Goal: Task Accomplishment & Management: Manage account settings

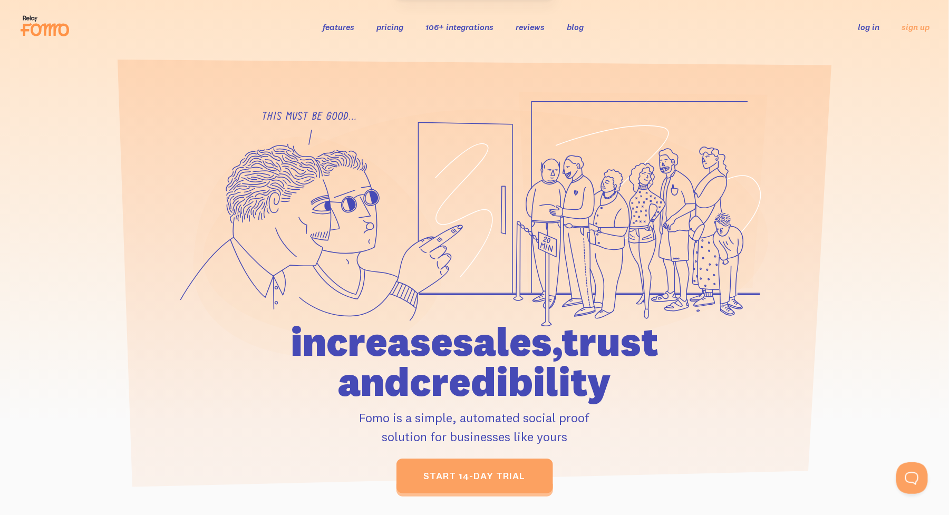
click at [869, 27] on link "log in" at bounding box center [870, 27] width 22 height 11
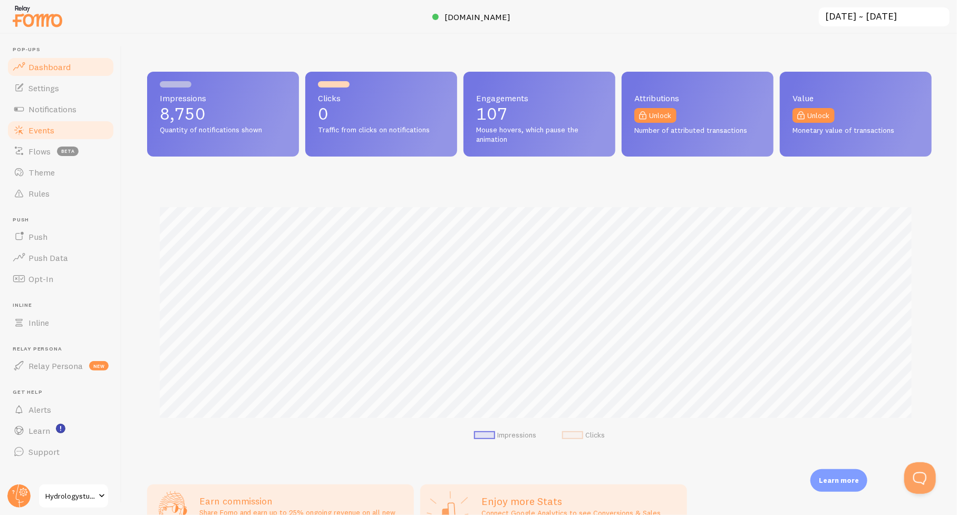
click at [36, 133] on span "Events" at bounding box center [41, 130] width 26 height 11
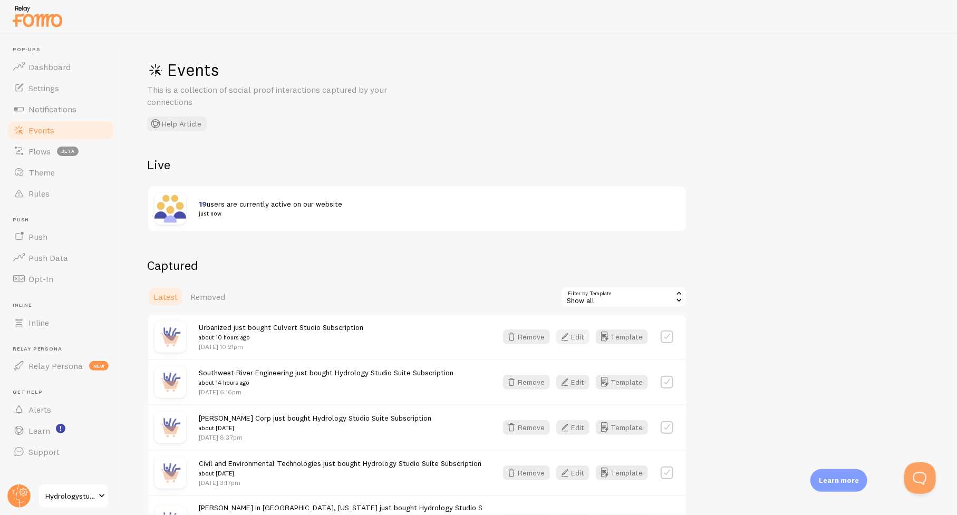
click at [574, 335] on button "Edit" at bounding box center [572, 337] width 33 height 15
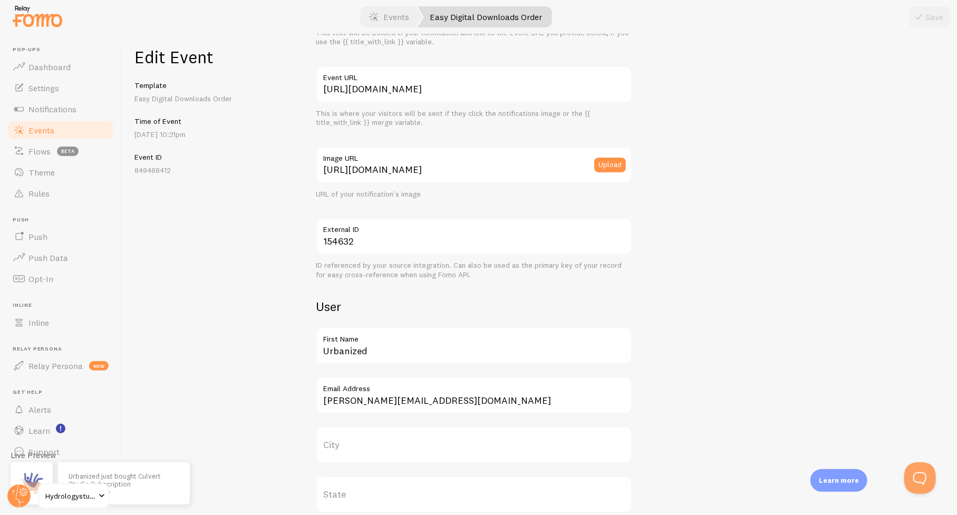
scroll to position [158, 0]
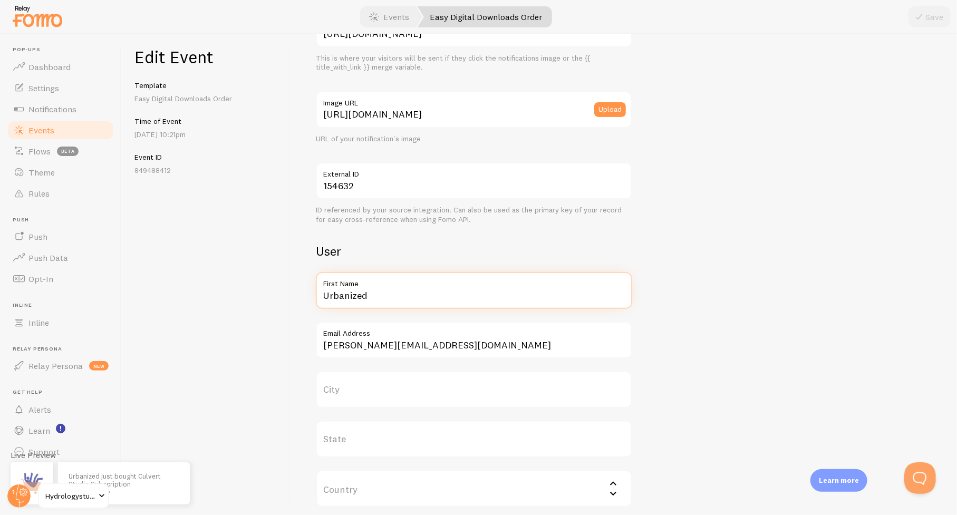
drag, startPoint x: 377, startPoint y: 293, endPoint x: 306, endPoint y: 293, distance: 71.2
click at [306, 293] on div "Meta Culvert Studio Subscription Title This text will be bolded in your notific…" at bounding box center [624, 275] width 667 height 482
paste input "Civil Design"
type input "Urbanized Civil Design"
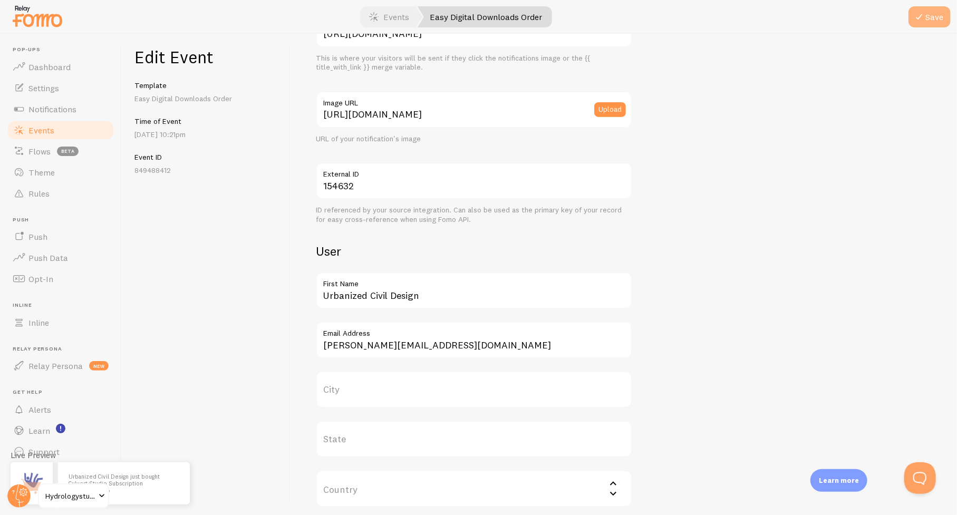
click at [924, 13] on icon "submit" at bounding box center [919, 17] width 13 height 13
click at [43, 125] on span "Events" at bounding box center [41, 130] width 26 height 11
